Goal: Complete application form

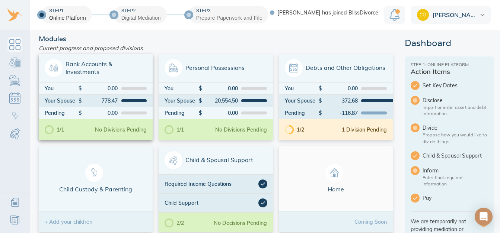
click at [67, 70] on span "Bank Accounts & Investments" at bounding box center [96, 68] width 102 height 18
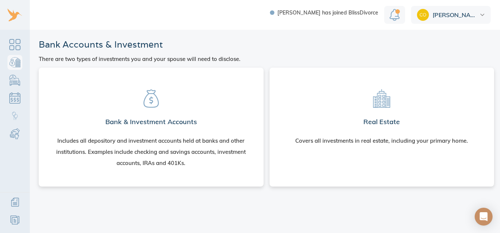
click at [147, 99] on icon at bounding box center [151, 98] width 19 height 19
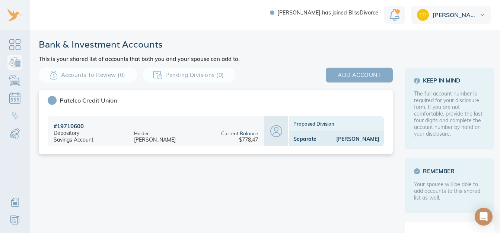
click at [333, 71] on button "add account" at bounding box center [359, 75] width 67 height 15
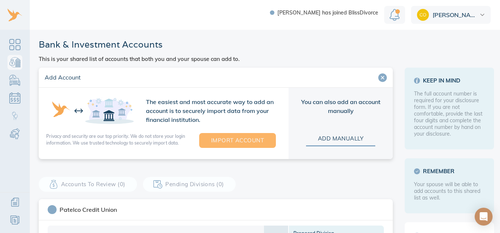
click at [262, 139] on button "Import Account" at bounding box center [237, 140] width 77 height 15
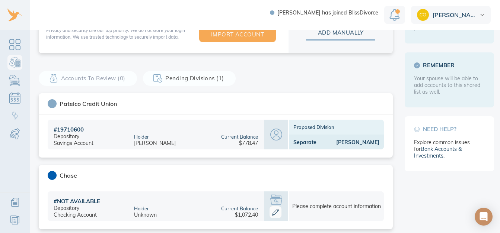
scroll to position [112, 0]
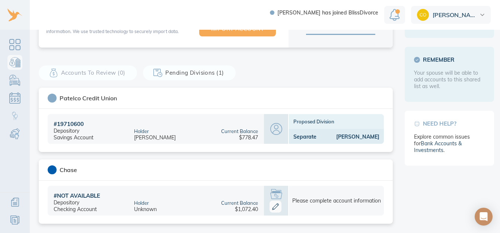
click at [274, 205] on icon at bounding box center [275, 207] width 7 height 7
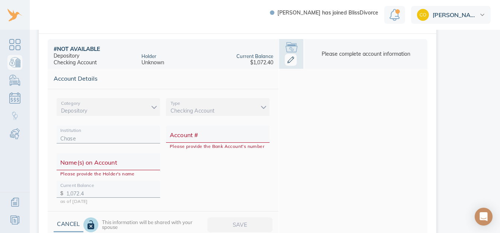
scroll to position [259, 0]
click at [228, 135] on input "Account #" at bounding box center [218, 137] width 96 height 12
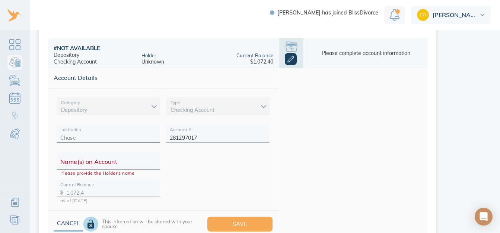
type input "281297017"
click at [122, 162] on input "Name(s) on Account" at bounding box center [108, 164] width 96 height 12
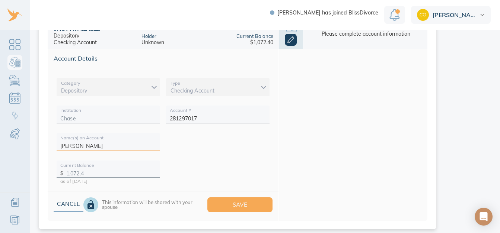
scroll to position [289, 0]
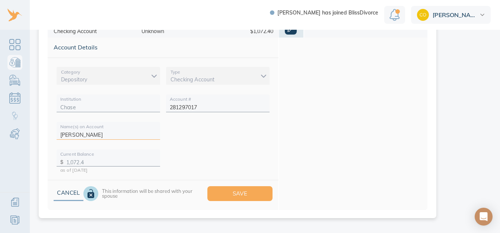
type input "Courtney Linder"
click at [248, 193] on span "Save" at bounding box center [239, 194] width 41 height 10
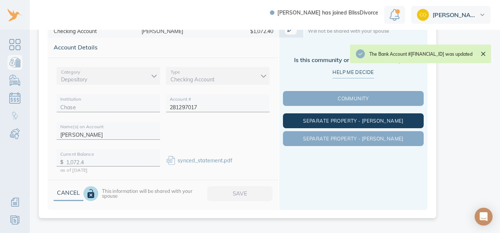
click at [381, 121] on span "Separate Property - [PERSON_NAME]" at bounding box center [353, 121] width 138 height 6
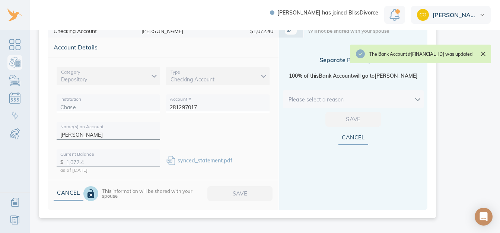
click at [413, 102] on body "Michael has joined BlissDivorce Courtney Bank & Investment Accounts This is you…" at bounding box center [254, 116] width 508 height 233
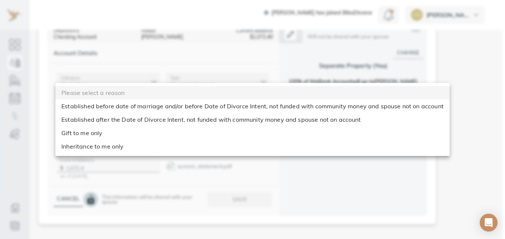
click at [410, 109] on li "Established before date of marriage and/or before Date of Divorce Intent, not f…" at bounding box center [252, 105] width 394 height 13
type input "before_dom"
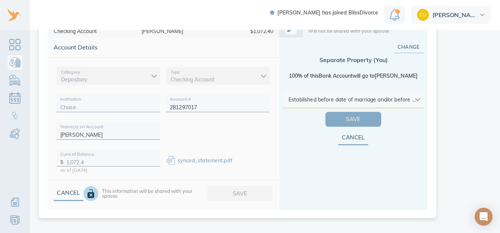
click at [357, 121] on span "Save" at bounding box center [353, 120] width 32 height 10
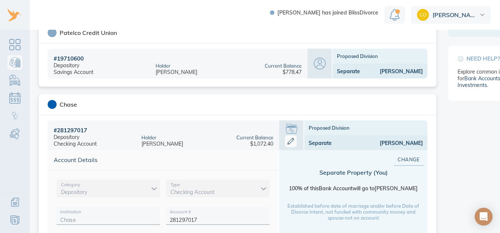
scroll to position [175, 0]
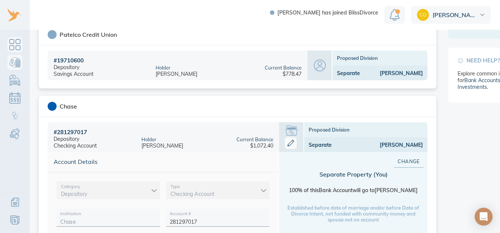
click at [15, 44] on link "Dashboard" at bounding box center [14, 44] width 15 height 15
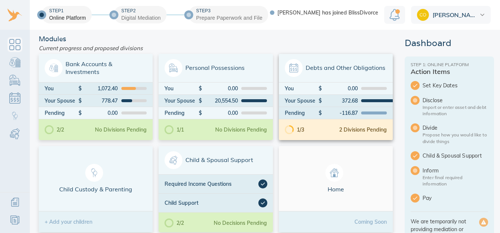
click at [298, 71] on div at bounding box center [294, 68] width 18 height 18
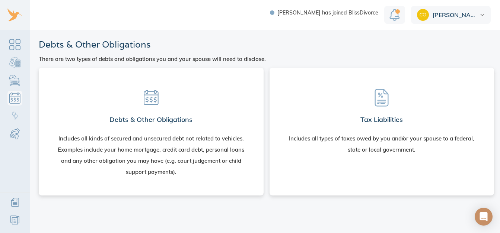
click at [156, 112] on section "Debts & Other Obligations Includes all kinds of secured and unsecured debt not …" at bounding box center [151, 130] width 213 height 113
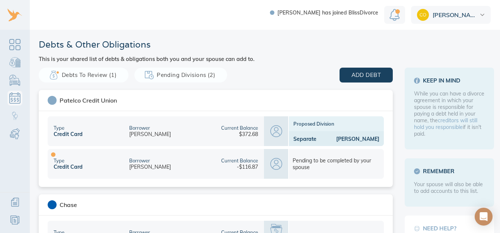
click at [303, 140] on div "Separate" at bounding box center [304, 139] width 23 height 7
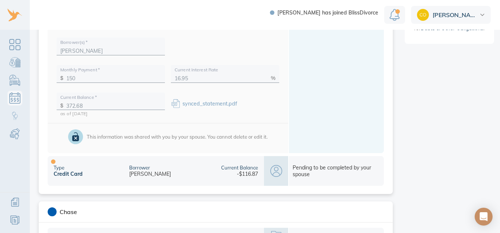
scroll to position [223, 0]
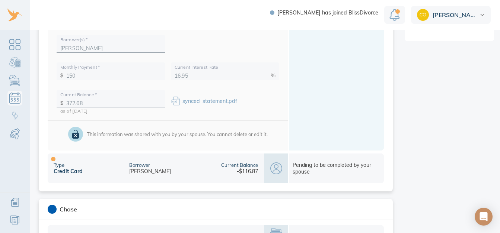
click at [276, 170] on icon at bounding box center [276, 169] width 12 height 12
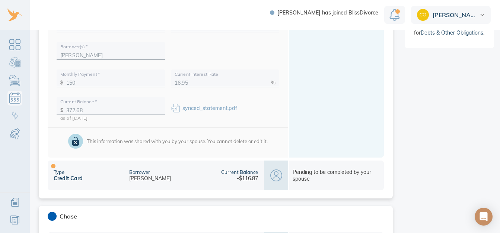
scroll to position [220, 0]
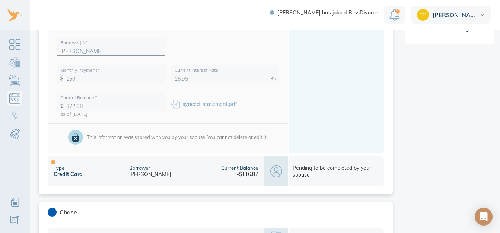
click at [86, 177] on div "Type Credit Card" at bounding box center [86, 172] width 76 height 30
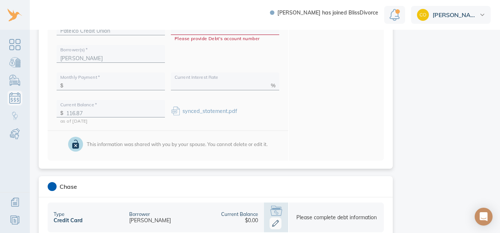
scroll to position [262, 0]
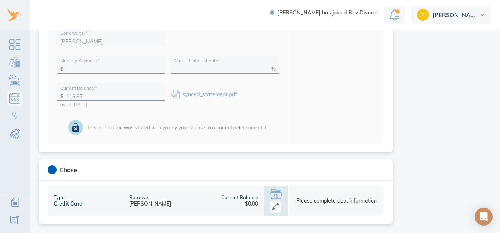
click at [272, 208] on icon at bounding box center [275, 207] width 7 height 7
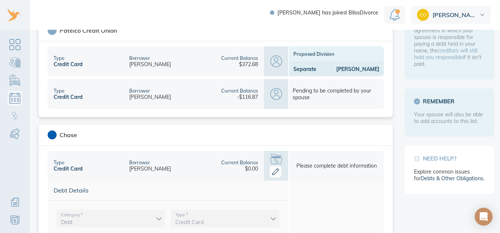
scroll to position [69, 0]
click at [288, 99] on div "Pending to be completed by your spouse" at bounding box center [336, 95] width 96 height 30
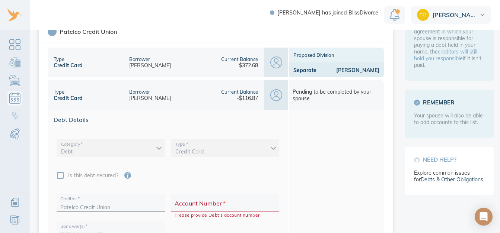
click at [229, 198] on div at bounding box center [225, 204] width 108 height 15
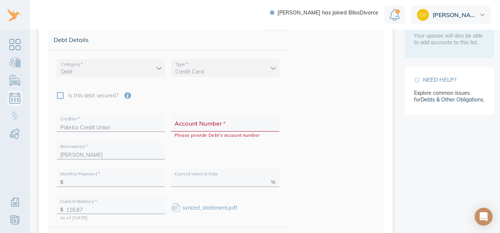
scroll to position [153, 0]
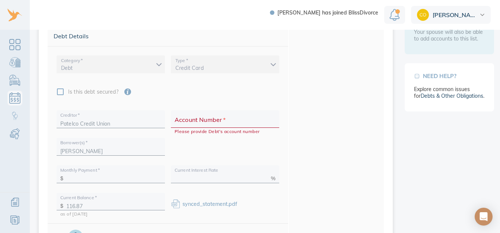
click at [274, 125] on div at bounding box center [225, 120] width 108 height 15
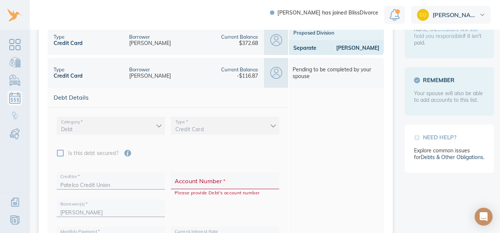
scroll to position [91, 0]
click at [307, 76] on div "Pending to be completed by your spouse" at bounding box center [335, 73] width 87 height 13
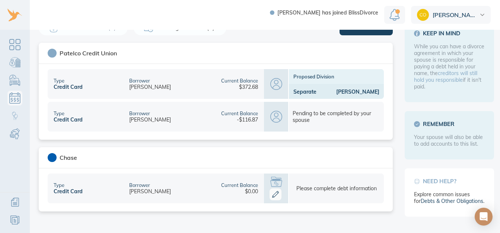
scroll to position [42, 0]
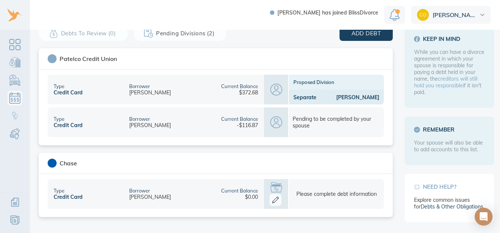
click at [272, 200] on icon at bounding box center [275, 200] width 12 height 12
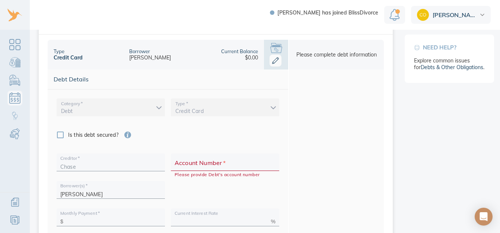
scroll to position [192, 0]
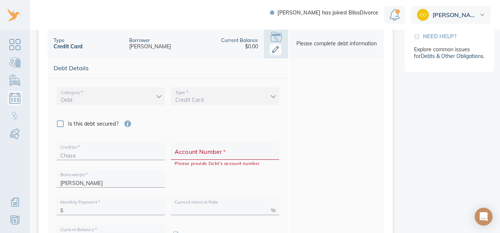
click at [210, 152] on div "Account Number   * Please provide Debt's account number" at bounding box center [225, 151] width 108 height 18
click at [193, 154] on input "Account Number   *" at bounding box center [224, 154] width 101 height 12
click at [272, 52] on icon at bounding box center [275, 50] width 12 height 12
click at [275, 52] on icon at bounding box center [275, 50] width 12 height 12
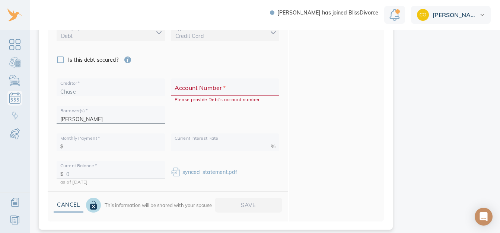
scroll to position [262, 0]
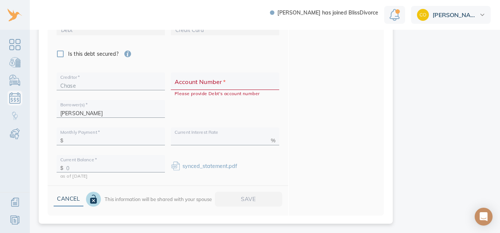
click at [238, 86] on input "Account Number   *" at bounding box center [224, 84] width 101 height 12
type input "4"
click at [108, 139] on input "text" at bounding box center [113, 139] width 95 height 12
type input "0"
click at [229, 137] on input "text" at bounding box center [220, 139] width 93 height 12
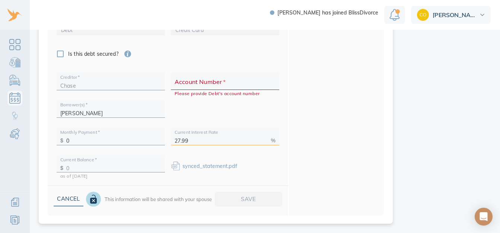
scroll to position [6, 0]
type input "27.99"
click at [257, 191] on div "Cancel This information will be shared with your spouse Save" at bounding box center [168, 201] width 240 height 30
click at [254, 196] on div "Cancel This information will be shared with your spouse Save" at bounding box center [168, 201] width 240 height 30
click at [218, 81] on input "Account Number   *" at bounding box center [224, 84] width 101 height 12
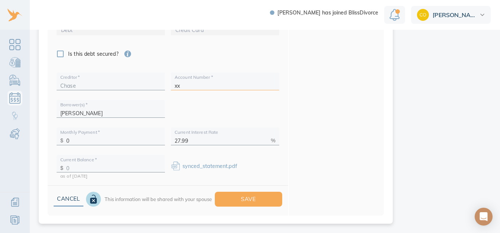
type input "x"
type input "b"
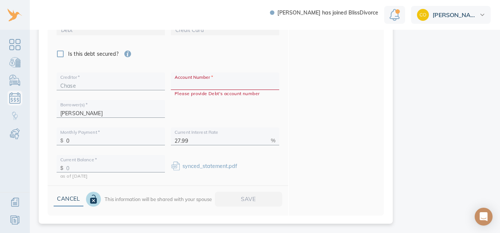
click at [218, 78] on input "Account Number   *" at bounding box center [224, 84] width 101 height 12
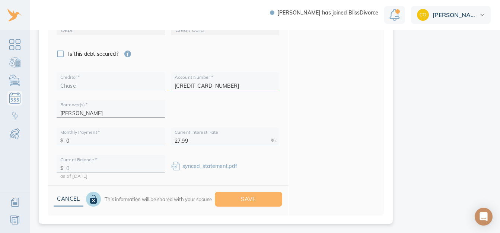
type input "5186983000392805"
click at [248, 195] on span "Save" at bounding box center [249, 200] width 44 height 10
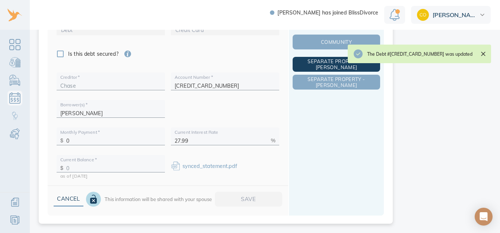
click at [313, 61] on span "Separate Property - Courtney" at bounding box center [336, 64] width 84 height 12
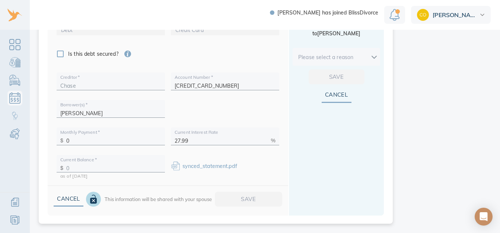
click at [369, 54] on body "Michael has joined BlissDivorce Courtney Debts & Other Obligations This is your…" at bounding box center [254, 116] width 508 height 233
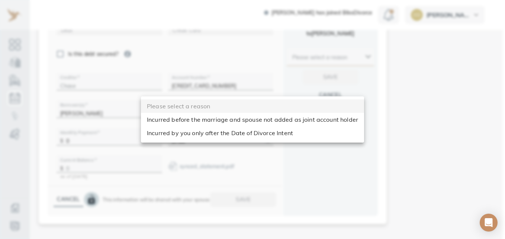
click at [315, 121] on li "Incurred before the marriage and spouse not added as joint account holder" at bounding box center [252, 119] width 223 height 13
type input "before_dom"
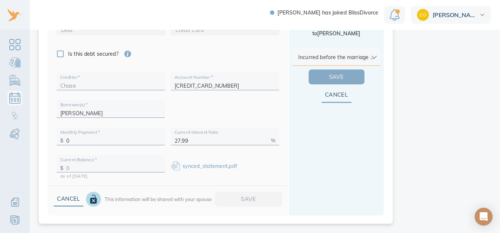
click at [336, 76] on span "Save" at bounding box center [336, 77] width 32 height 10
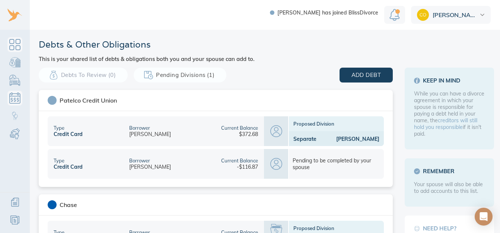
click at [17, 50] on link "Dashboard" at bounding box center [14, 44] width 15 height 15
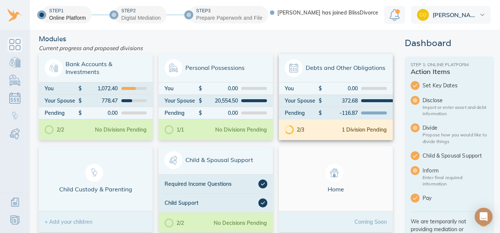
click at [322, 73] on span "Debts and Other Obligations" at bounding box center [336, 68] width 102 height 18
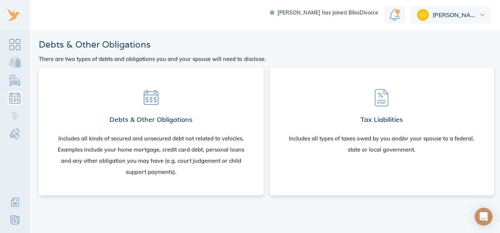
click at [143, 102] on div at bounding box center [151, 98] width 30 height 30
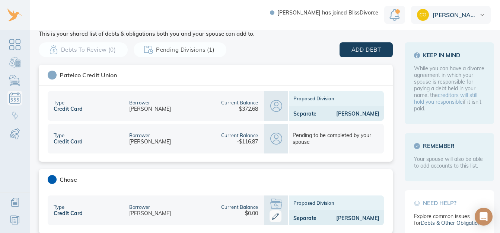
scroll to position [42, 0]
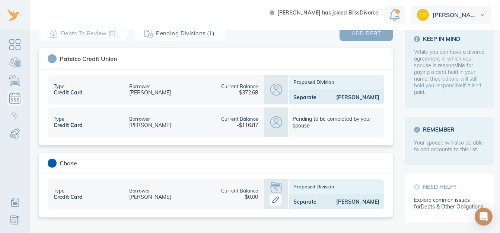
click at [368, 37] on span "add debt" at bounding box center [365, 34] width 29 height 10
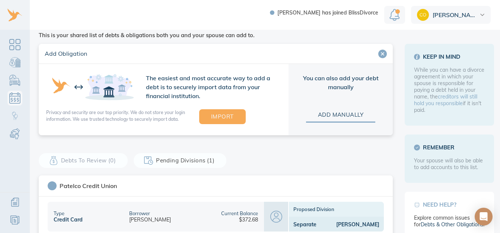
scroll to position [20, 0]
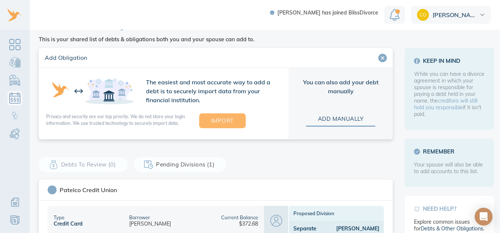
click at [228, 117] on span "Import" at bounding box center [222, 121] width 23 height 10
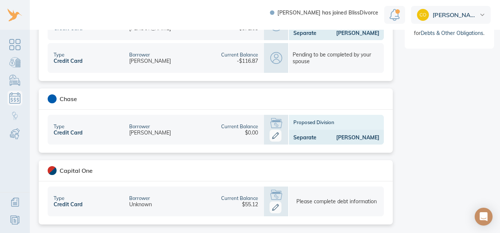
scroll to position [216, 0]
click at [276, 206] on icon at bounding box center [275, 207] width 12 height 12
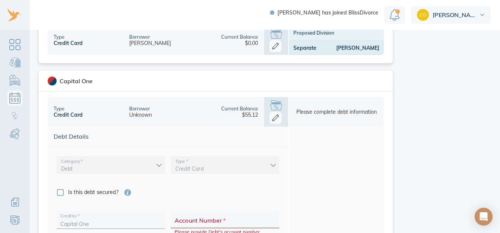
scroll to position [307, 0]
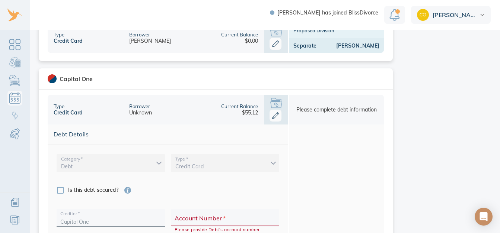
click at [273, 116] on icon at bounding box center [275, 115] width 7 height 7
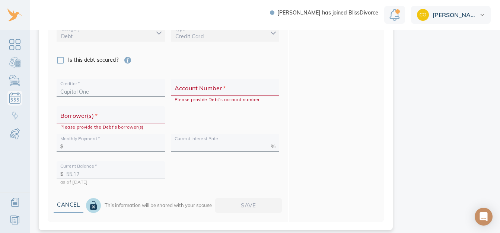
scroll to position [439, 0]
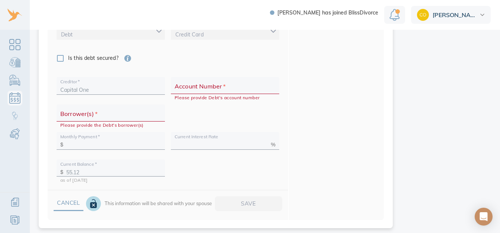
click at [71, 207] on span "Cancel" at bounding box center [68, 203] width 6 height 10
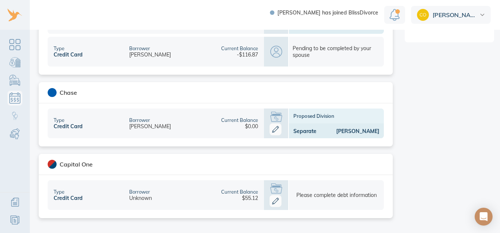
scroll to position [216, 0]
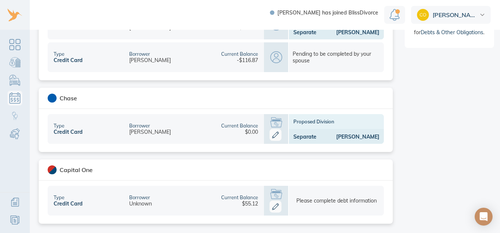
click at [272, 207] on icon at bounding box center [275, 207] width 12 height 12
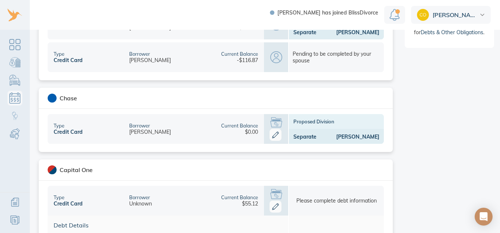
click at [272, 207] on icon at bounding box center [275, 207] width 12 height 12
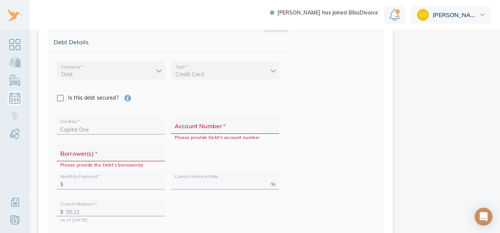
scroll to position [403, 0]
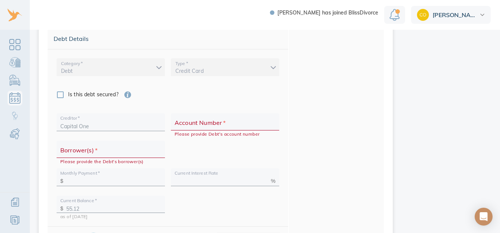
click at [218, 126] on input "Account Number   *" at bounding box center [224, 125] width 101 height 12
type input "400344810192"
click at [116, 180] on input "text" at bounding box center [113, 180] width 95 height 12
type input "0"
type input "55.12"
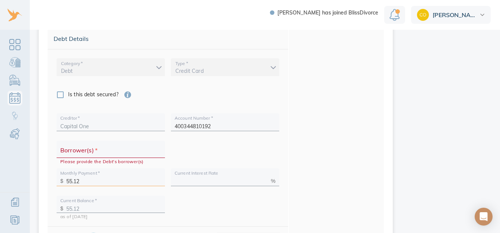
click at [218, 182] on input "text" at bounding box center [220, 180] width 93 height 12
type input "31.24"
click at [96, 150] on input "Borrower(s)   *" at bounding box center [110, 153] width 101 height 12
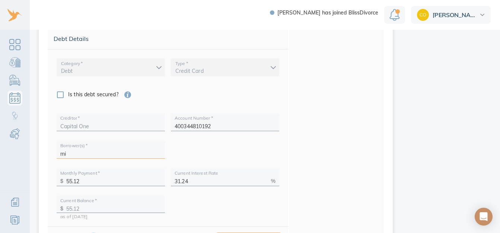
type input "m"
type input "M"
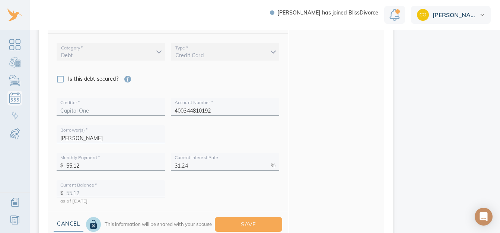
scroll to position [444, 0]
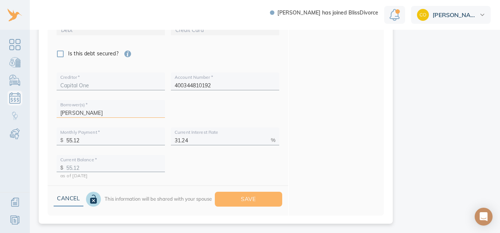
type input "Michael Linder"
click at [240, 203] on span "Save" at bounding box center [249, 200] width 44 height 10
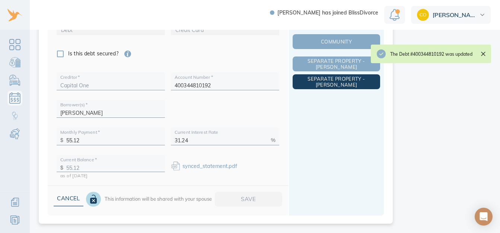
click at [342, 83] on span "Separate Property - Michael" at bounding box center [336, 82] width 84 height 12
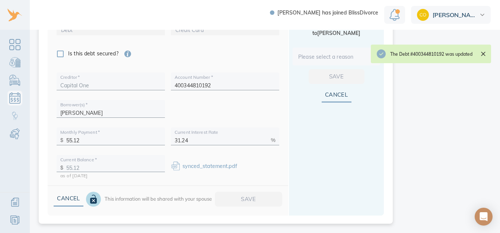
click at [340, 57] on body "Michael has joined BlissDivorce Courtney Debts & Other Obligations This is your…" at bounding box center [254, 116] width 508 height 233
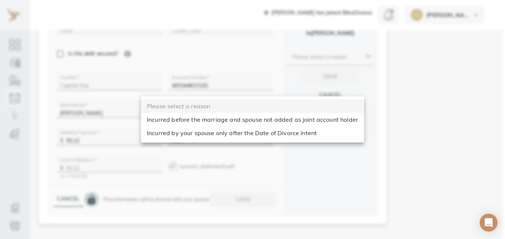
click at [336, 121] on li "Incurred before the marriage and spouse not added as joint account holder" at bounding box center [252, 119] width 223 height 13
type input "before_dom"
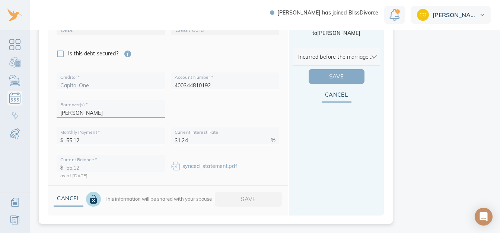
click at [346, 80] on span "Save" at bounding box center [336, 77] width 32 height 10
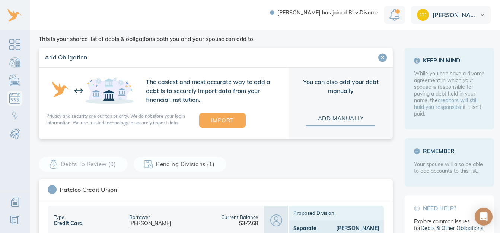
scroll to position [19, 0]
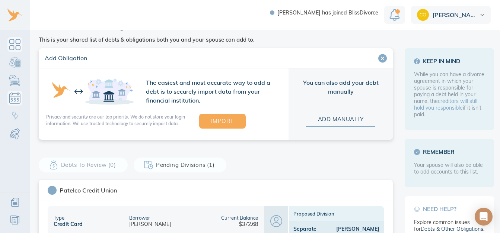
click at [19, 46] on link "Dashboard" at bounding box center [14, 44] width 15 height 15
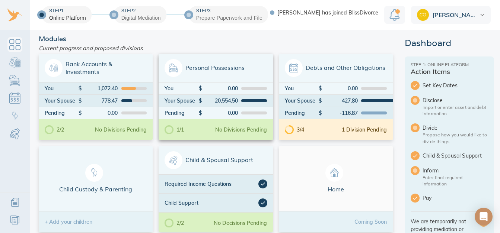
click at [179, 68] on div at bounding box center [173, 68] width 18 height 18
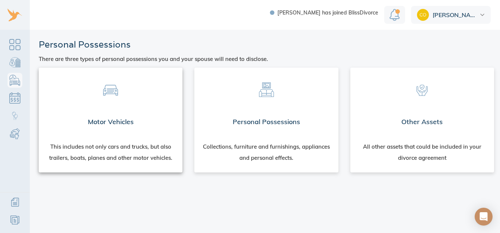
click at [115, 102] on span at bounding box center [111, 88] width 132 height 29
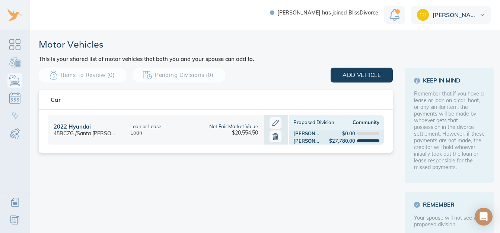
click at [274, 124] on icon at bounding box center [275, 123] width 12 height 12
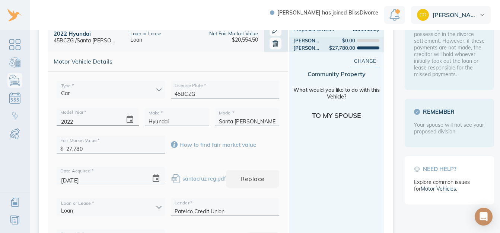
scroll to position [98, 0]
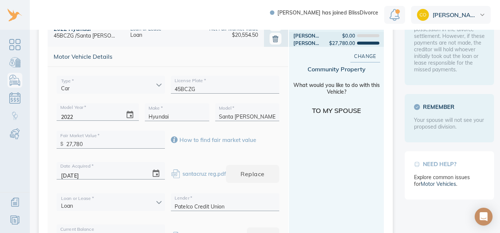
click at [177, 142] on link "How to find fair market value" at bounding box center [213, 140] width 85 height 7
click at [484, 214] on icon "Open Intercom Messenger" at bounding box center [482, 216] width 12 height 12
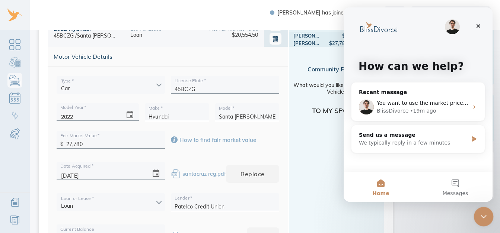
click at [482, 212] on icon "Close Intercom Messenger" at bounding box center [482, 215] width 9 height 9
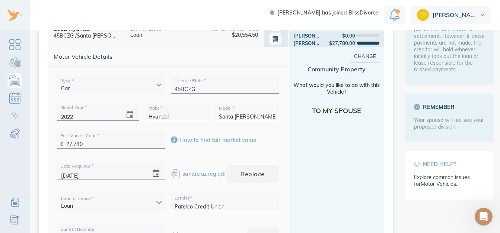
click at [112, 144] on input "27,780" at bounding box center [113, 143] width 95 height 12
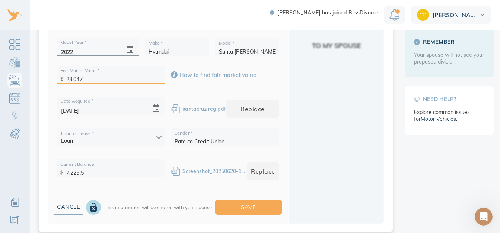
scroll to position [171, 0]
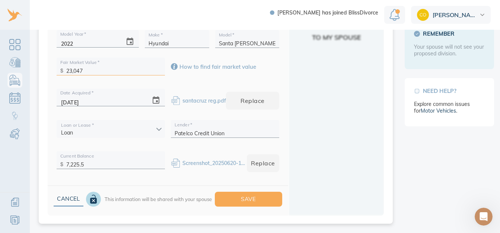
type input "23,047"
click at [153, 166] on input "7,225.5" at bounding box center [113, 163] width 95 height 12
click at [154, 163] on input "7,225.5" at bounding box center [113, 163] width 95 height 12
click at [261, 171] on button "Replace" at bounding box center [263, 163] width 32 height 18
